Goal: Navigation & Orientation: Find specific page/section

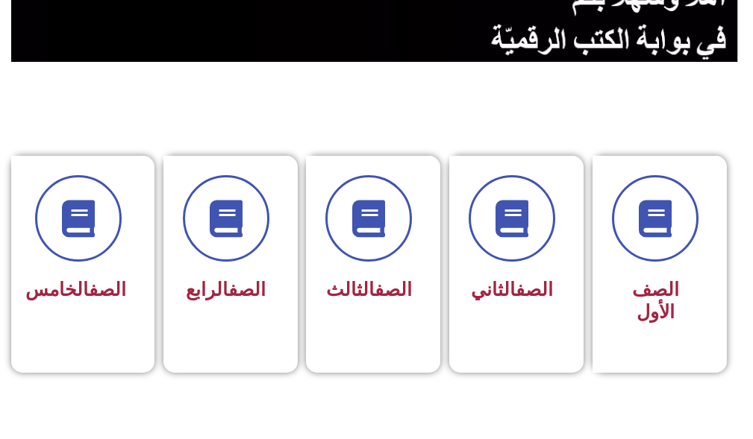
scroll to position [522, 0]
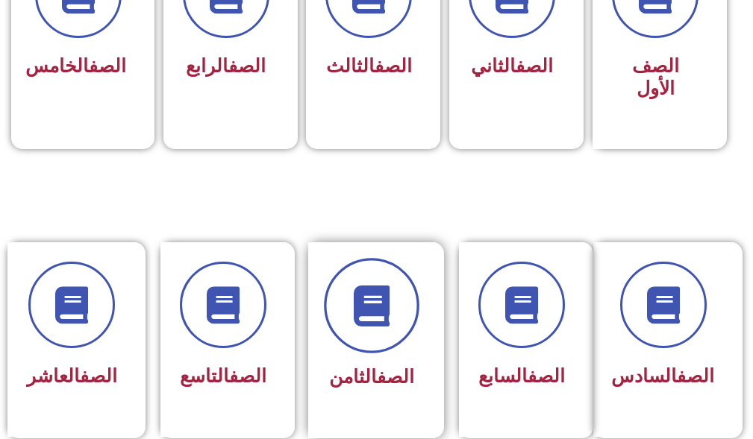
click at [367, 328] on span at bounding box center [371, 306] width 95 height 95
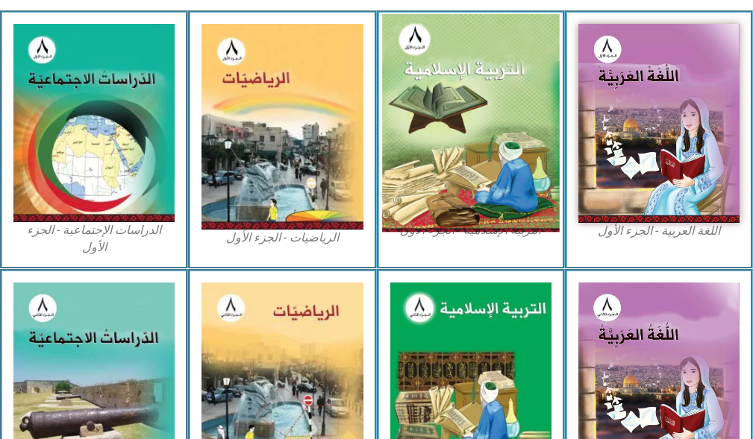
scroll to position [522, 0]
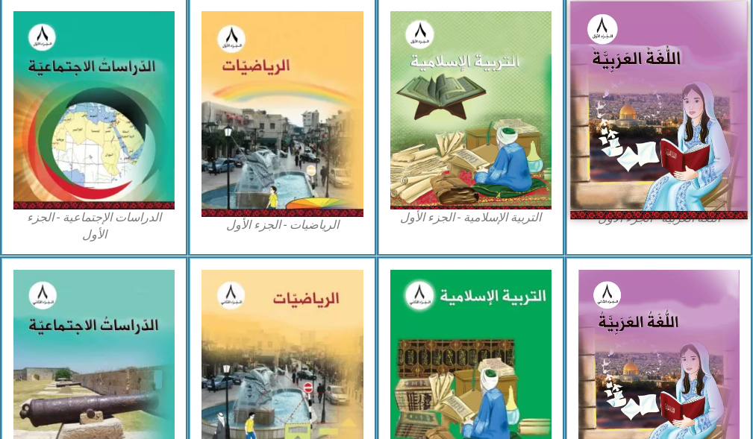
click at [644, 76] on img at bounding box center [659, 110] width 178 height 219
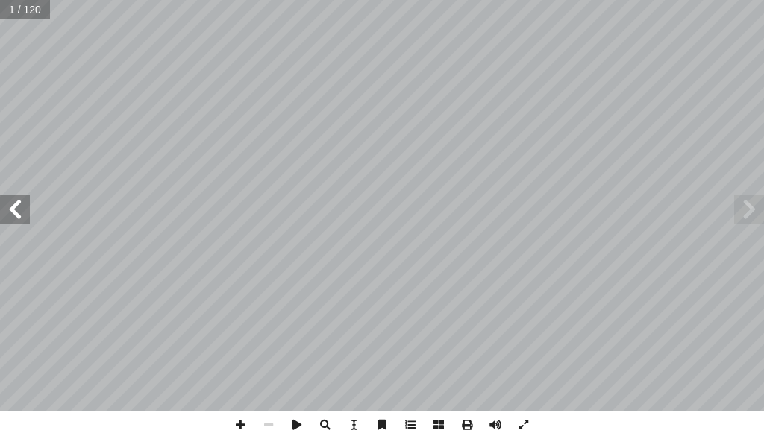
click at [11, 210] on span at bounding box center [15, 210] width 30 height 30
click at [13, 210] on span at bounding box center [15, 210] width 30 height 30
click at [16, 210] on span at bounding box center [15, 210] width 30 height 30
click at [19, 208] on span at bounding box center [15, 210] width 30 height 30
click at [22, 207] on span at bounding box center [15, 210] width 30 height 30
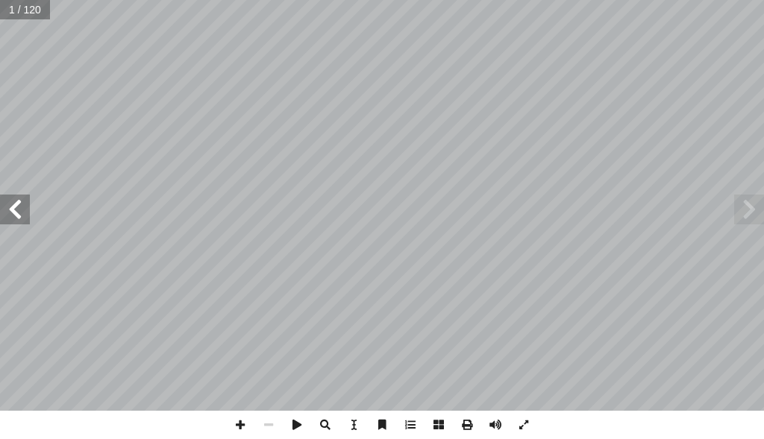
click at [22, 207] on span at bounding box center [15, 210] width 30 height 30
click at [13, 206] on span at bounding box center [15, 210] width 30 height 30
click at [14, 204] on span at bounding box center [15, 210] width 30 height 30
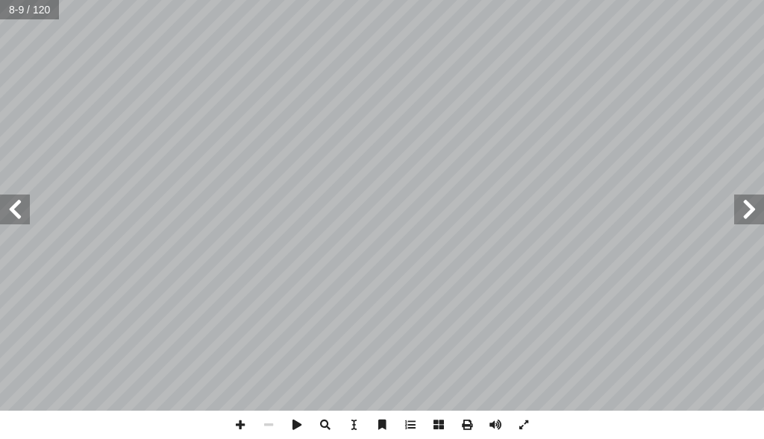
click at [15, 204] on span at bounding box center [15, 210] width 30 height 30
click at [0, 205] on span at bounding box center [15, 210] width 30 height 30
click at [1, 205] on span at bounding box center [15, 210] width 30 height 30
click at [13, 207] on span at bounding box center [15, 210] width 30 height 30
click at [745, 216] on span at bounding box center [749, 210] width 30 height 30
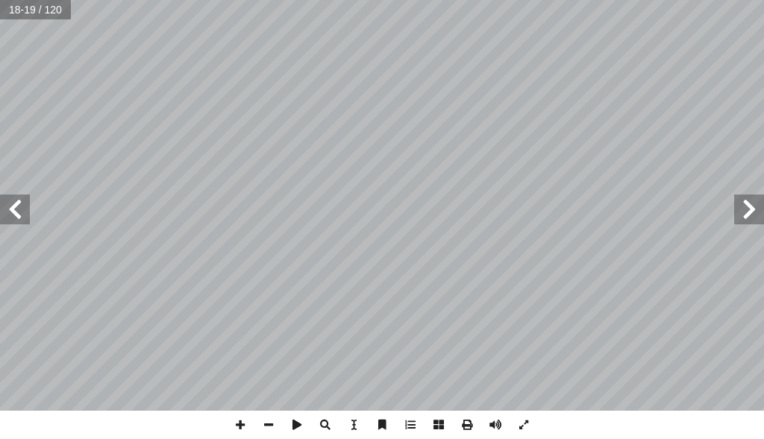
click at [23, 216] on span at bounding box center [15, 210] width 30 height 30
click at [25, 211] on span at bounding box center [15, 210] width 30 height 30
drag, startPoint x: 27, startPoint y: 209, endPoint x: 239, endPoint y: 423, distance: 301.8
click at [239, 423] on span at bounding box center [240, 425] width 28 height 28
click at [261, 416] on span at bounding box center [268, 425] width 28 height 28
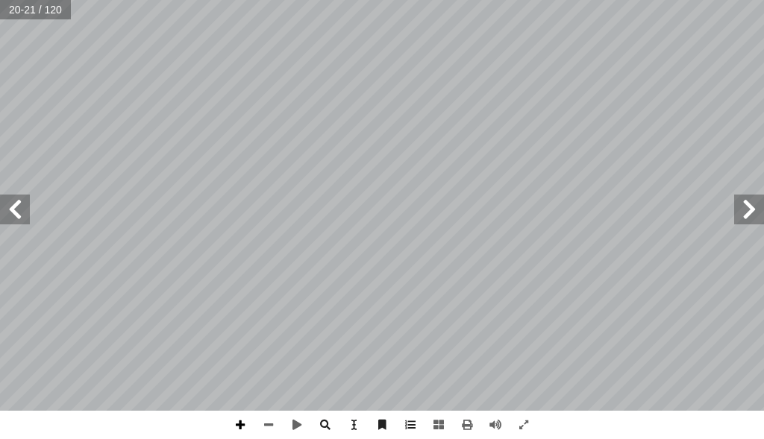
click at [241, 420] on span at bounding box center [240, 425] width 28 height 28
drag, startPoint x: 245, startPoint y: 420, endPoint x: 269, endPoint y: 425, distance: 25.0
click at [269, 425] on span at bounding box center [268, 425] width 28 height 28
click at [239, 421] on span at bounding box center [240, 425] width 28 height 28
click at [269, 421] on span at bounding box center [268, 425] width 28 height 28
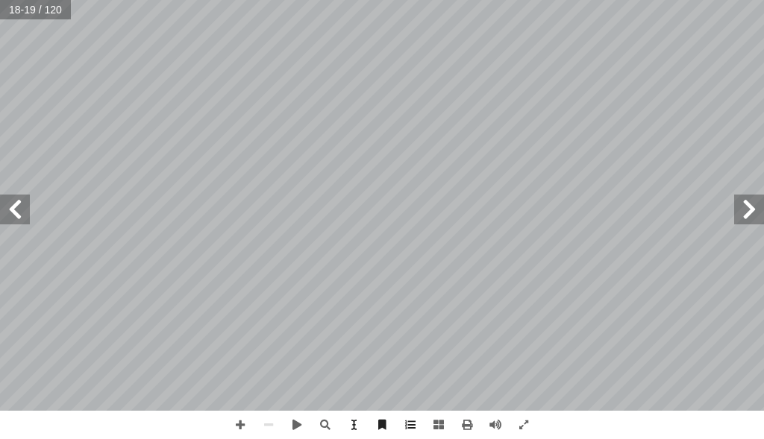
click at [20, 216] on span at bounding box center [15, 210] width 30 height 30
click at [366, 415] on div "١٦ ٢ ٣ ٤ ١ ١ ِ اس � الن ِ ض ْ ع َ ب ُ ة َ م ْ س ِ ق ُ يء ِ ج َ ت ْ د َ ق َ ، ف …" at bounding box center [382, 219] width 764 height 439
